Goal: Task Accomplishment & Management: Complete application form

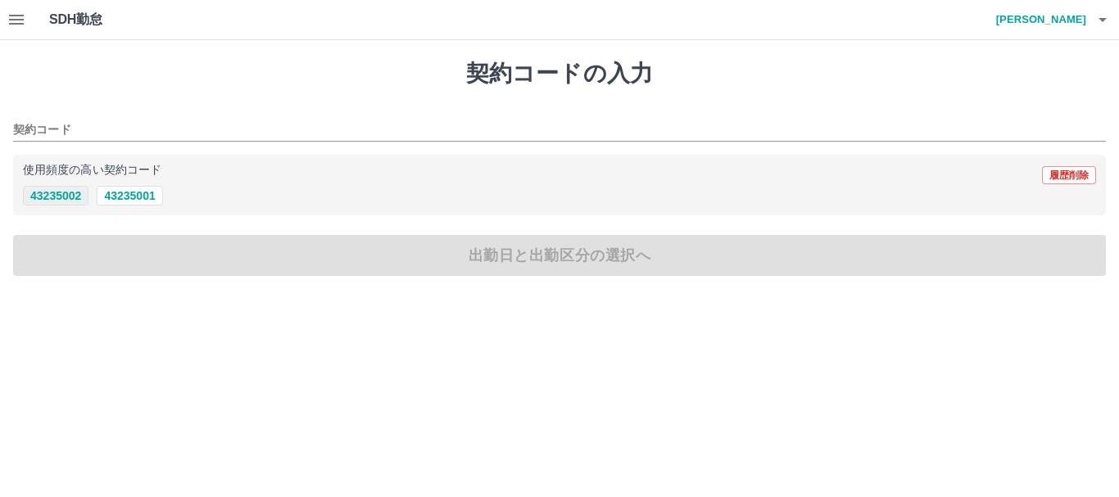
drag, startPoint x: 40, startPoint y: 189, endPoint x: 40, endPoint y: 198, distance: 9.0
click at [40, 191] on button "43235002" at bounding box center [56, 196] width 66 height 20
type input "********"
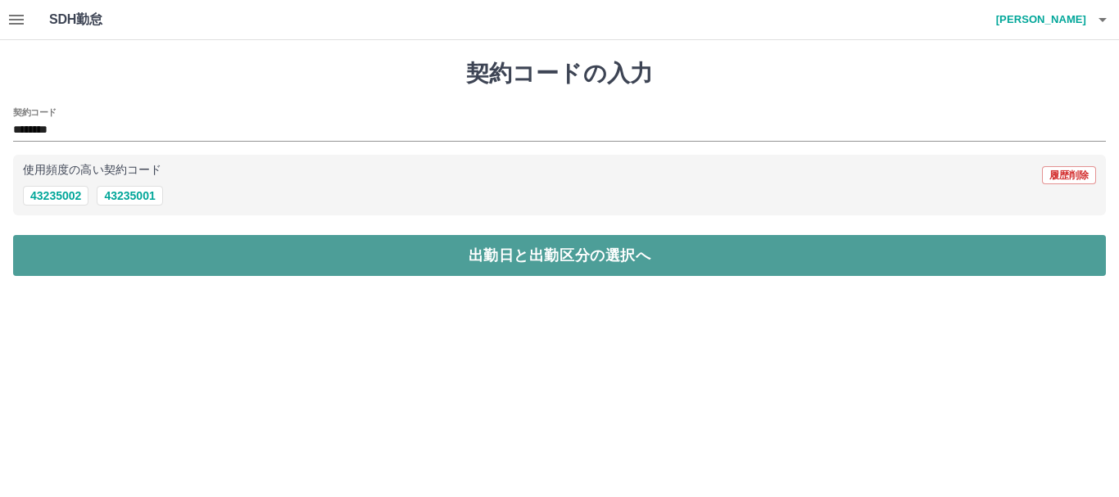
click at [52, 245] on button "出勤日と出勤区分の選択へ" at bounding box center [559, 255] width 1092 height 41
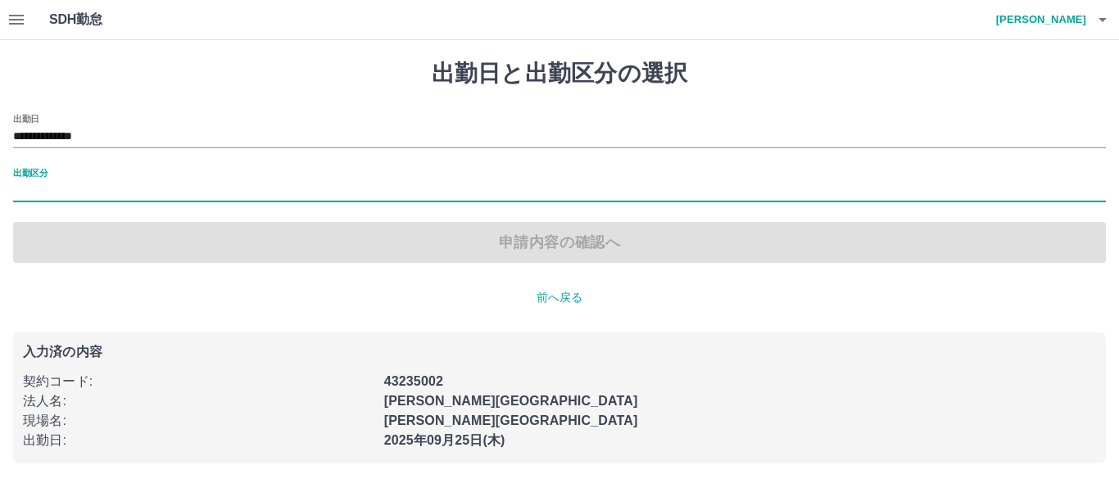
drag, startPoint x: 86, startPoint y: 190, endPoint x: 86, endPoint y: 204, distance: 13.9
click at [86, 196] on input "出勤区分" at bounding box center [559, 191] width 1092 height 20
click at [98, 195] on input "出勤区分" at bounding box center [559, 191] width 1092 height 20
click at [88, 181] on input "出勤区分" at bounding box center [559, 191] width 1092 height 20
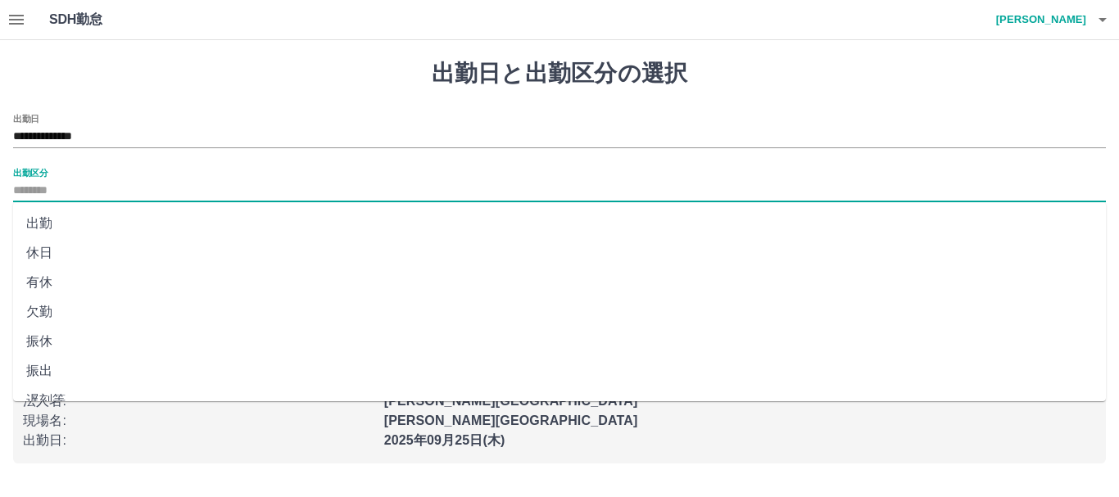
click at [77, 217] on li "出勤" at bounding box center [559, 223] width 1092 height 29
type input "**"
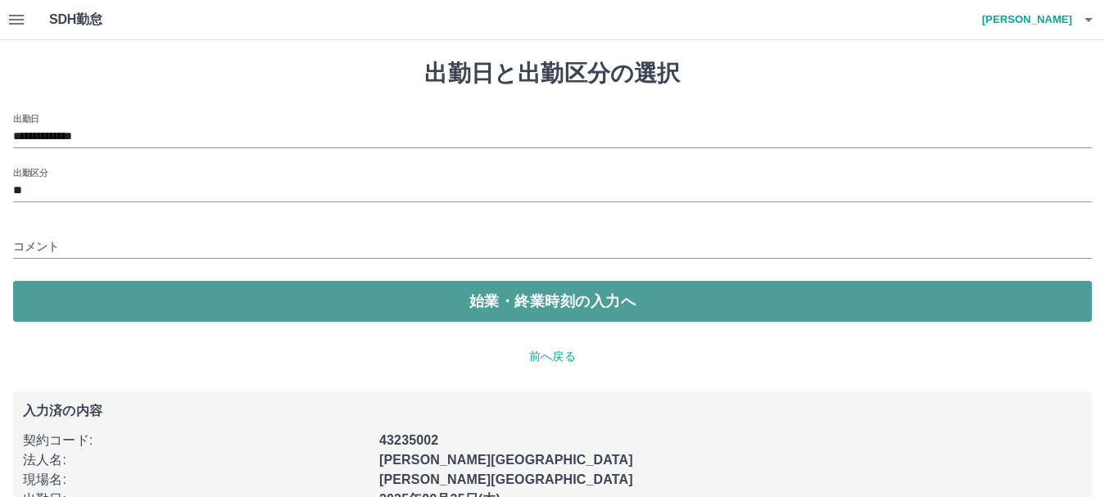
click at [518, 305] on button "始業・終業時刻の入力へ" at bounding box center [552, 301] width 1079 height 41
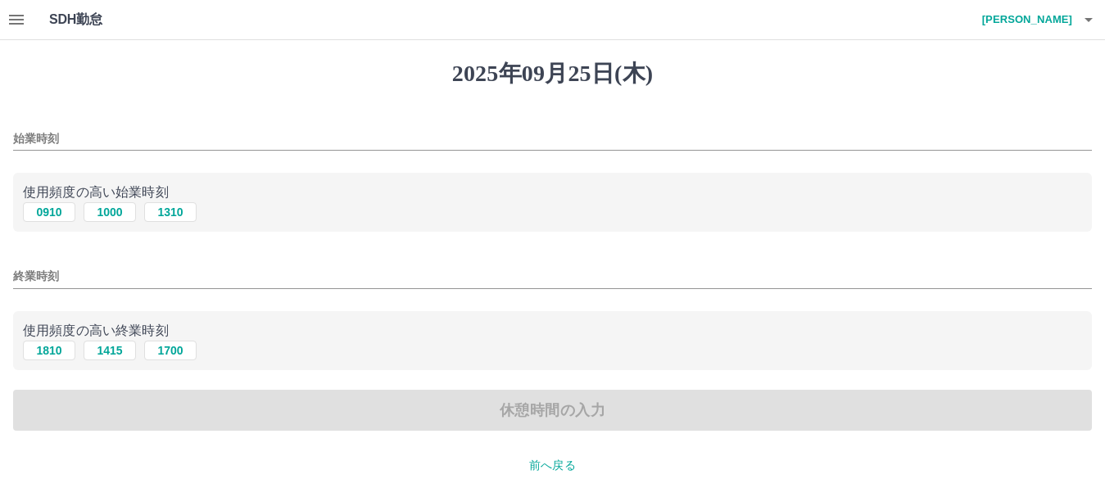
click at [130, 124] on div "始業時刻" at bounding box center [552, 133] width 1079 height 39
click at [115, 142] on input "始業時刻" at bounding box center [552, 139] width 1079 height 24
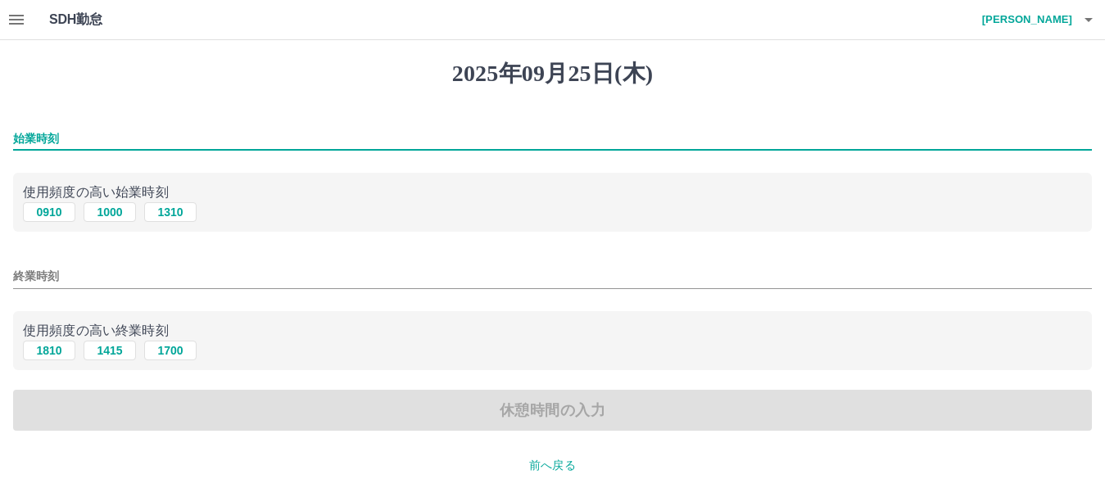
type input "****"
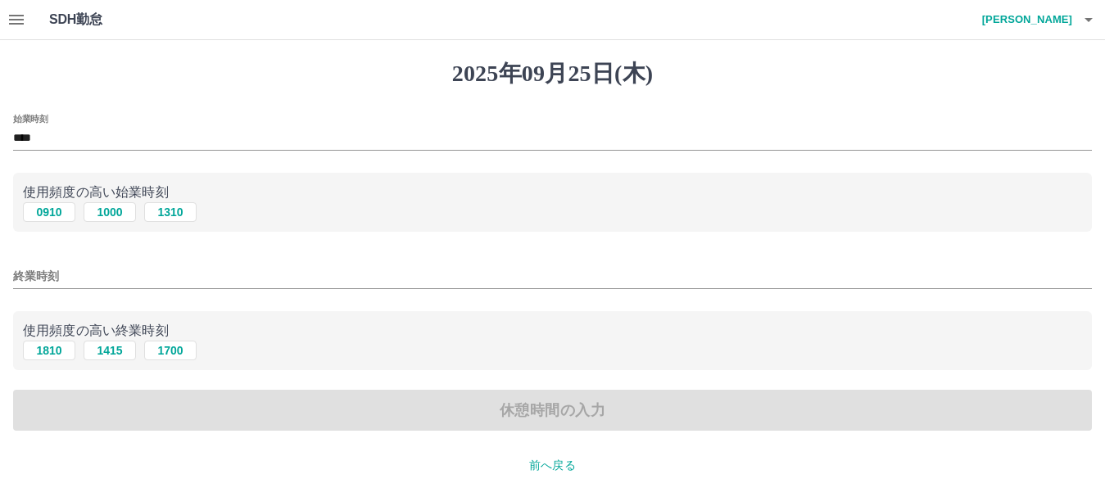
click at [100, 254] on div "終業時刻" at bounding box center [552, 270] width 1079 height 39
click at [97, 275] on input "終業時刻" at bounding box center [552, 277] width 1079 height 24
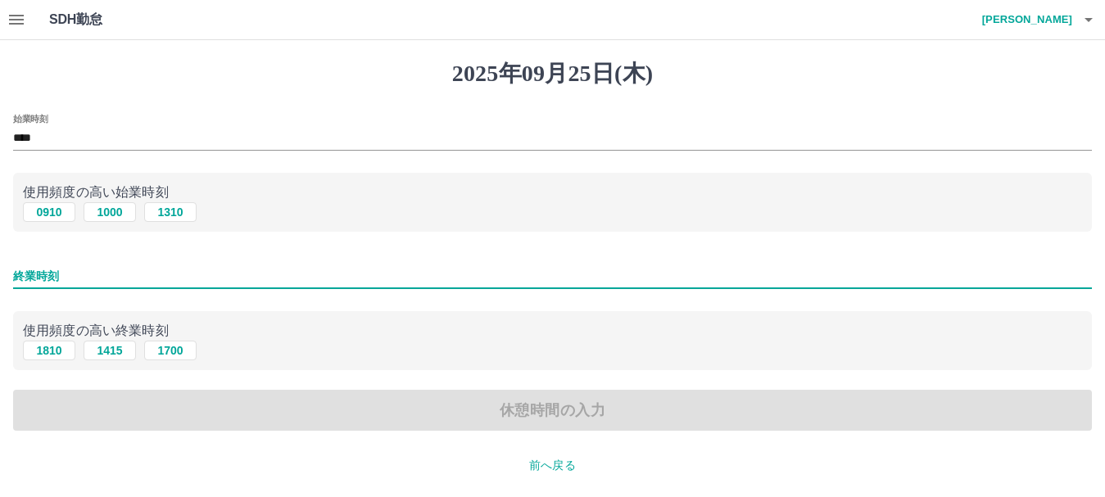
type input "****"
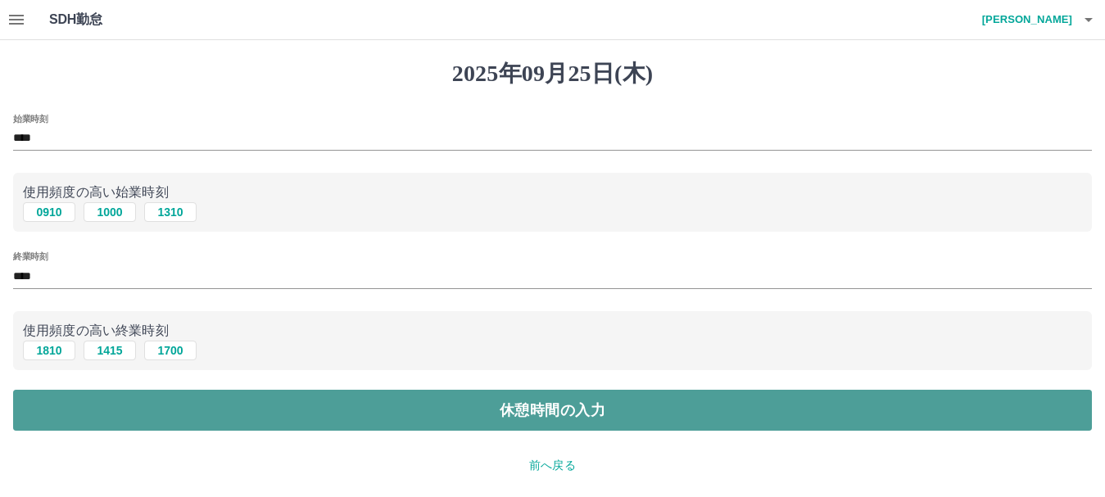
click at [133, 401] on button "休憩時間の入力" at bounding box center [552, 410] width 1079 height 41
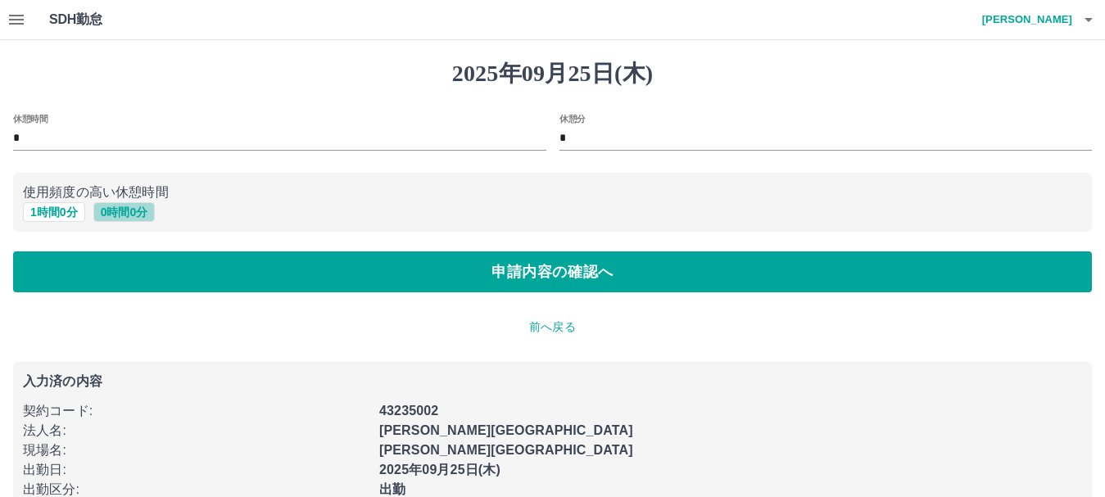
click at [99, 212] on button "0 時間 0 分" at bounding box center [124, 212] width 62 height 20
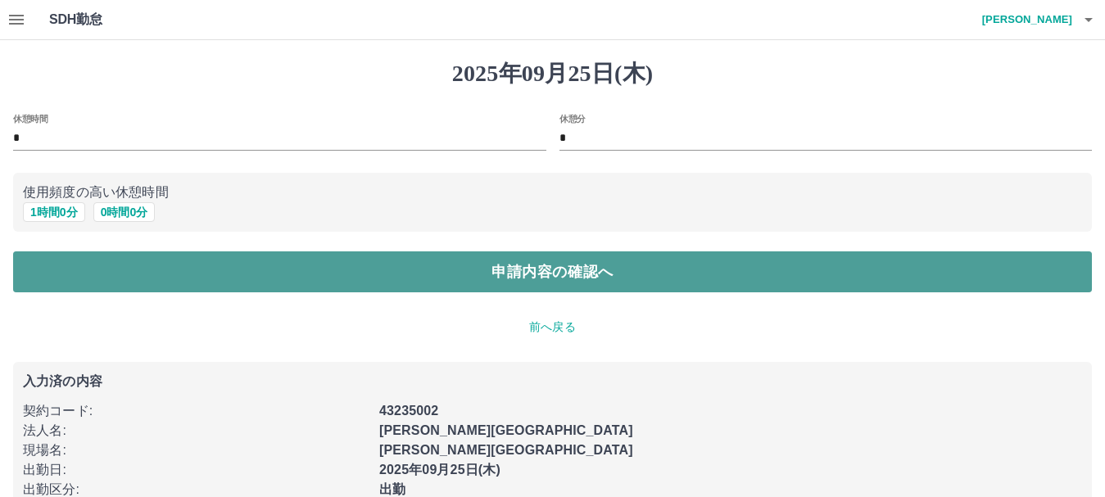
click at [105, 269] on button "申請内容の確認へ" at bounding box center [552, 271] width 1079 height 41
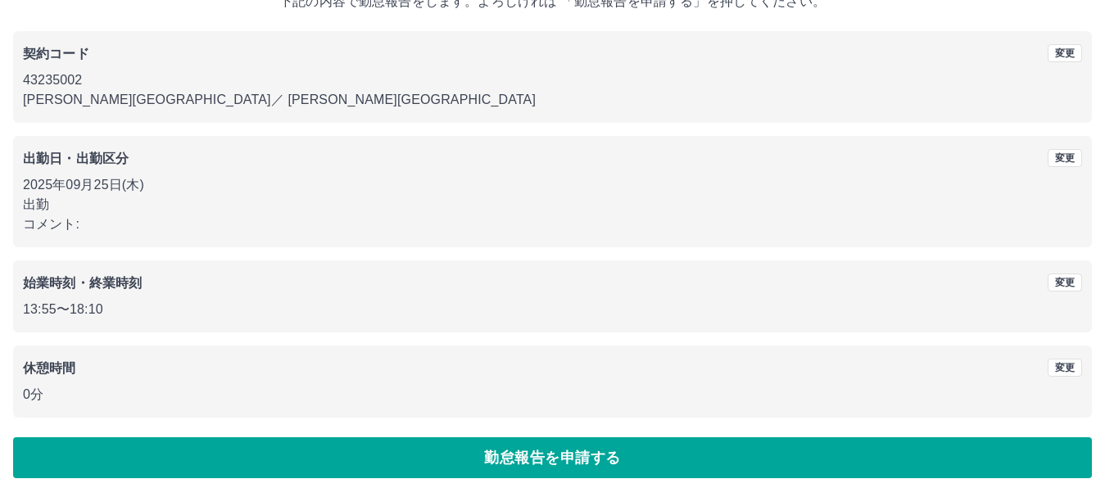
scroll to position [116, 0]
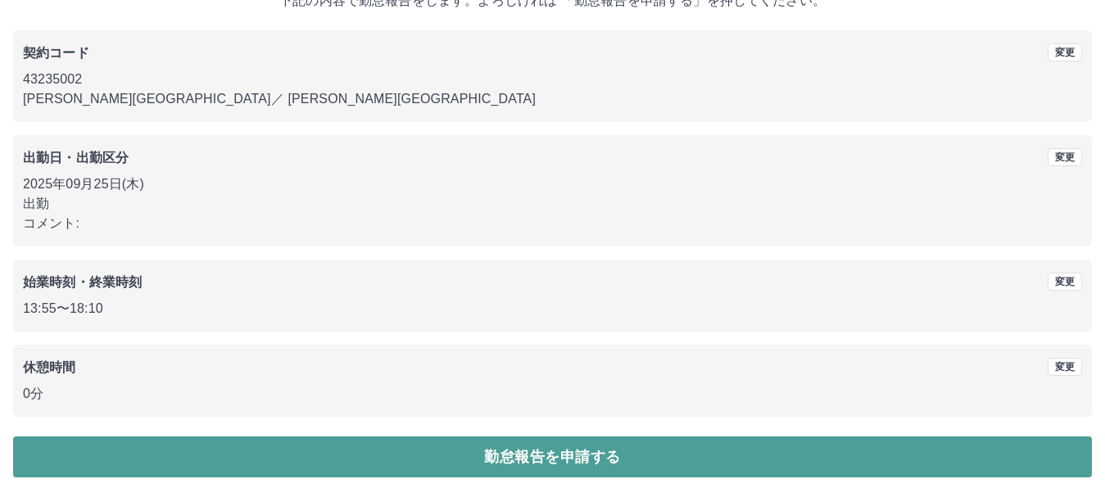
click at [338, 438] on button "勤怠報告を申請する" at bounding box center [552, 456] width 1079 height 41
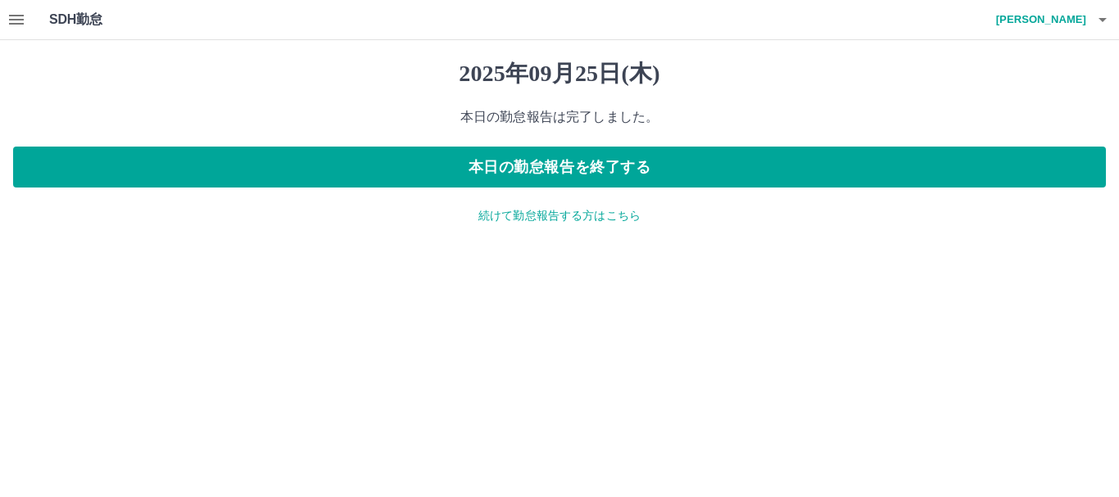
click at [9, 20] on icon "button" at bounding box center [16, 20] width 15 height 10
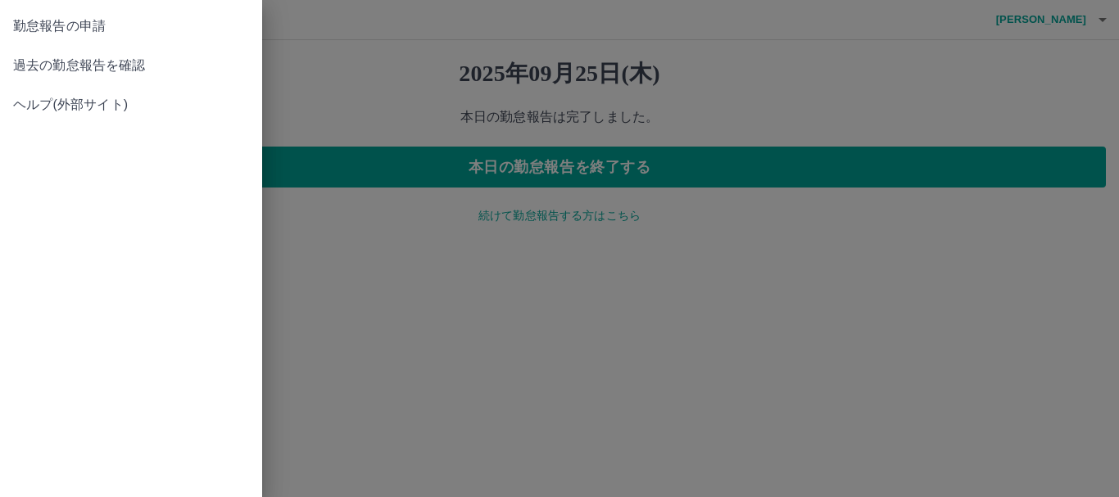
click at [33, 75] on link "過去の勤怠報告を確認" at bounding box center [131, 65] width 262 height 39
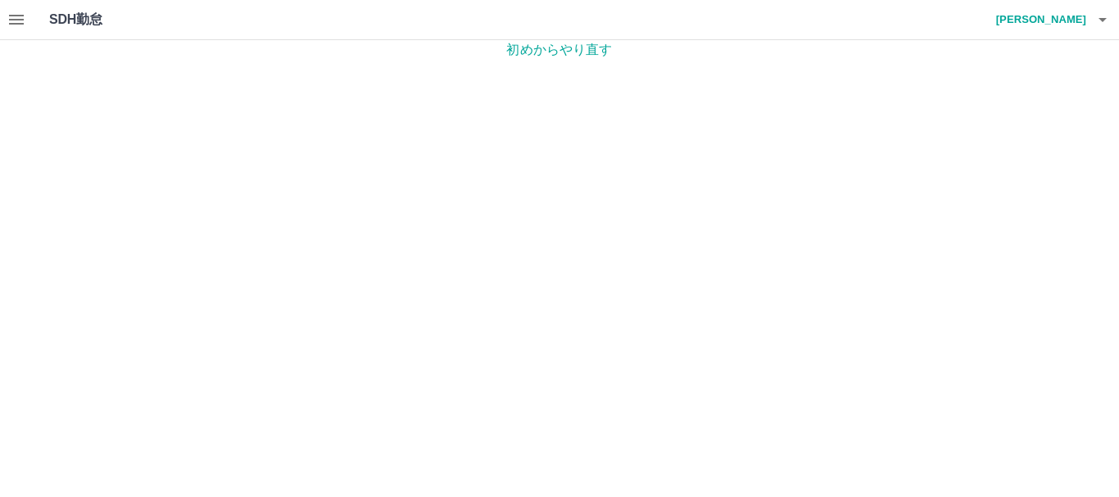
click at [1098, 20] on icon "button" at bounding box center [1102, 20] width 20 height 20
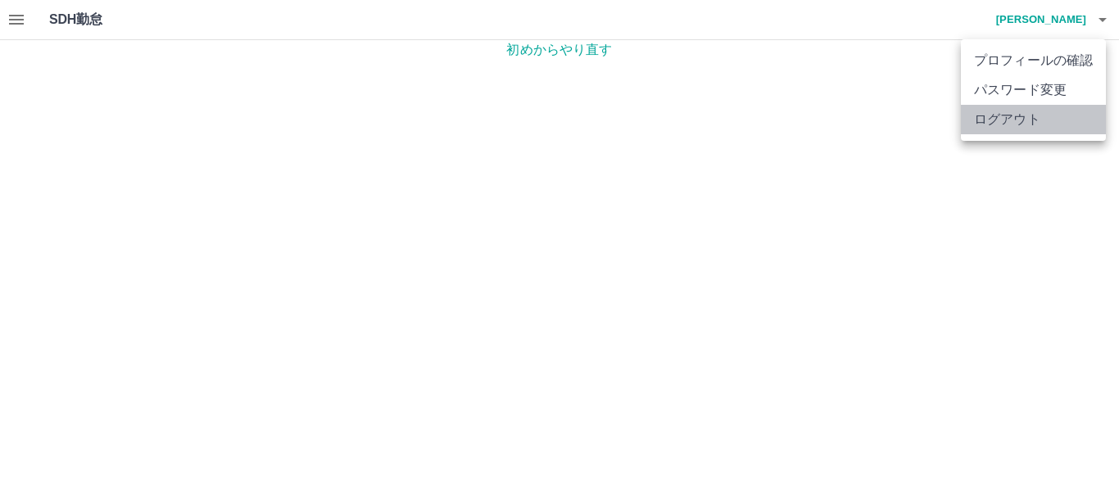
click at [1064, 117] on li "ログアウト" at bounding box center [1033, 119] width 145 height 29
